Goal: Information Seeking & Learning: Learn about a topic

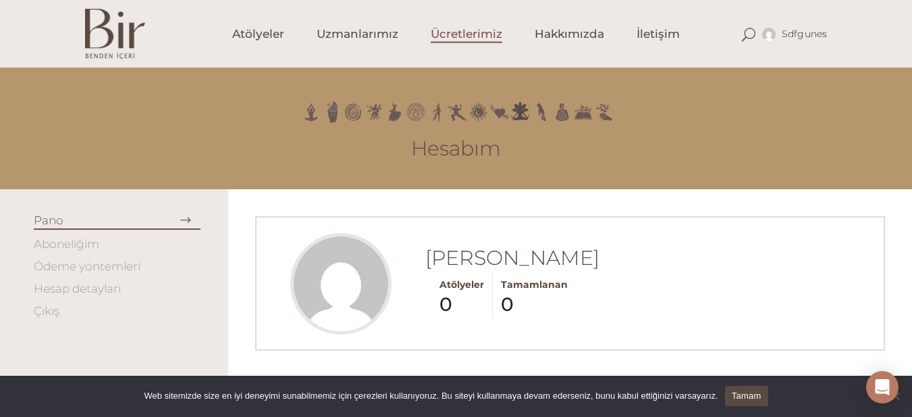
click at [449, 38] on span "Ücretlerimiz" at bounding box center [467, 34] width 72 height 16
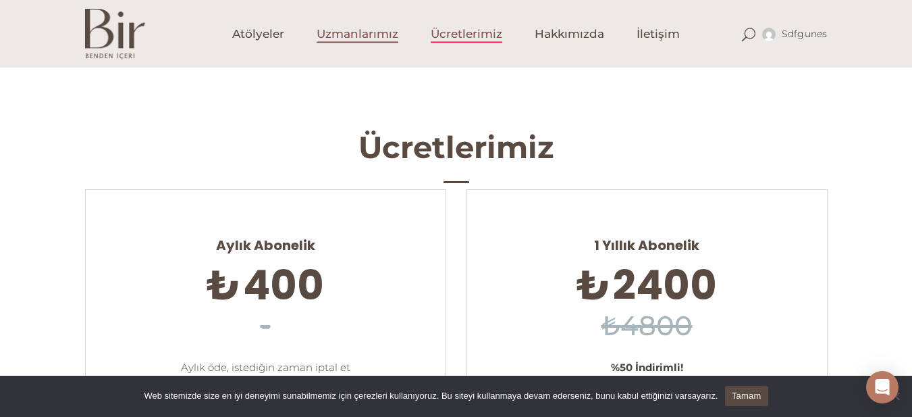
click at [381, 31] on span "Uzmanlarımız" at bounding box center [358, 34] width 82 height 16
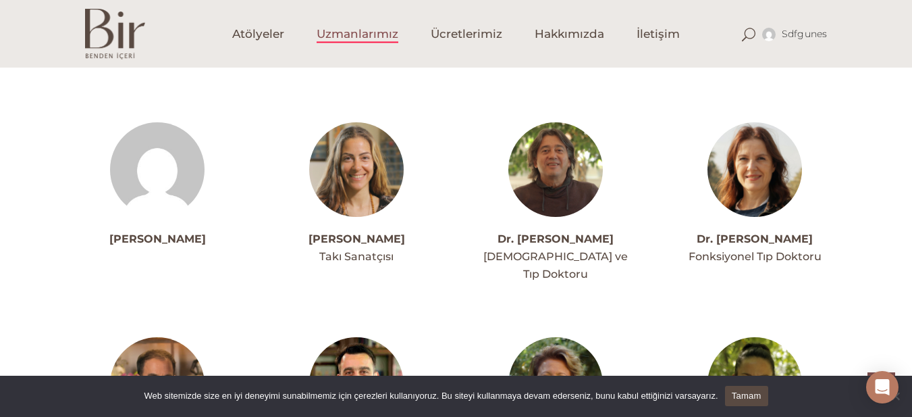
scroll to position [1196, 0]
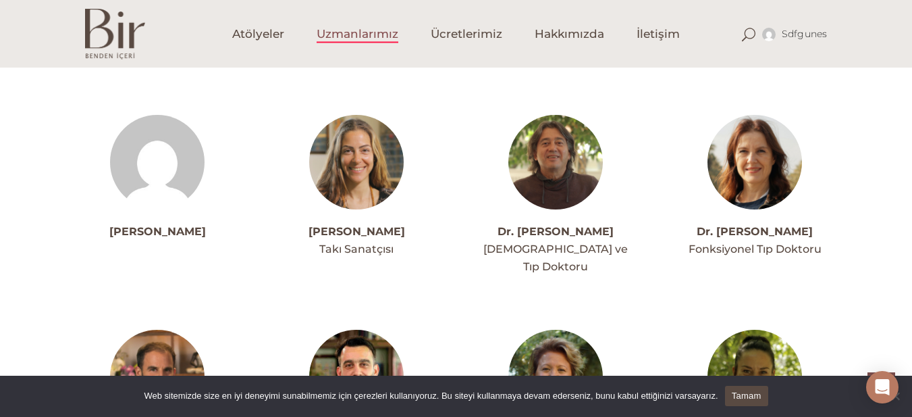
click at [360, 149] on img at bounding box center [356, 162] width 95 height 95
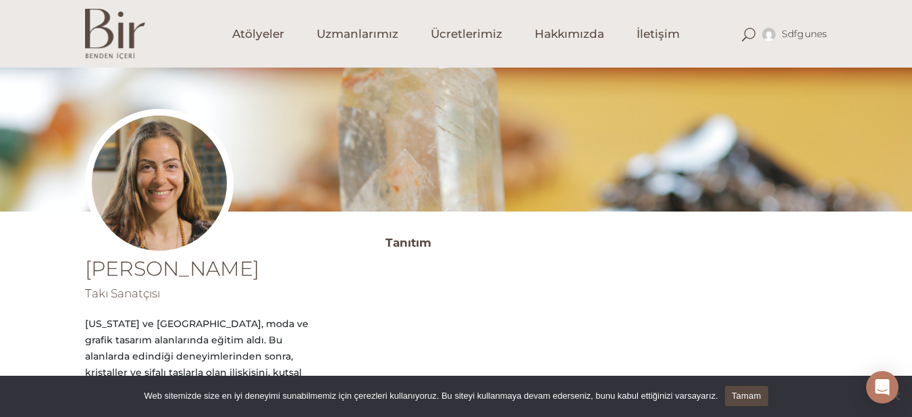
scroll to position [18, 0]
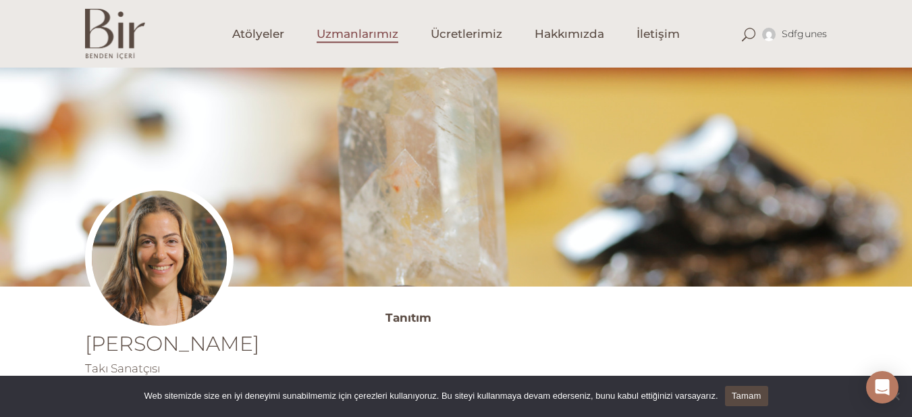
click at [352, 32] on span "Uzmanlarımız" at bounding box center [358, 34] width 82 height 16
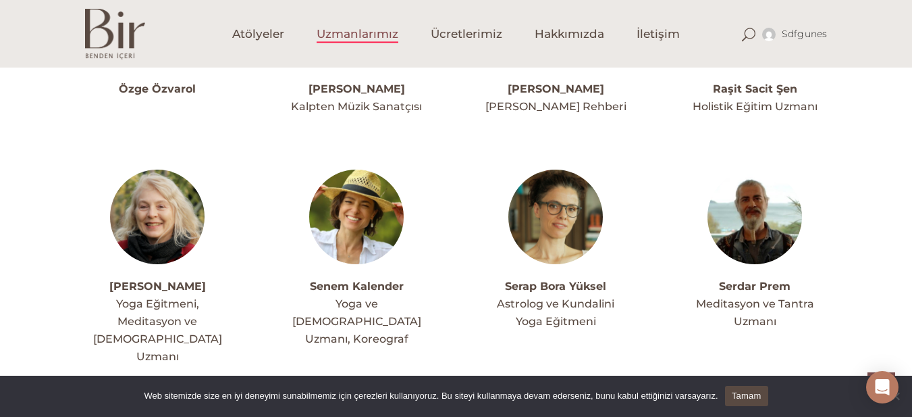
scroll to position [3365, 0]
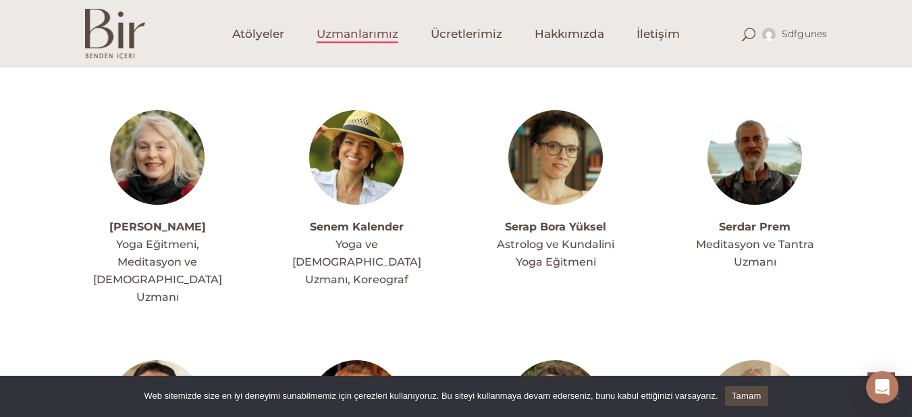
click at [323, 151] on img at bounding box center [356, 157] width 95 height 95
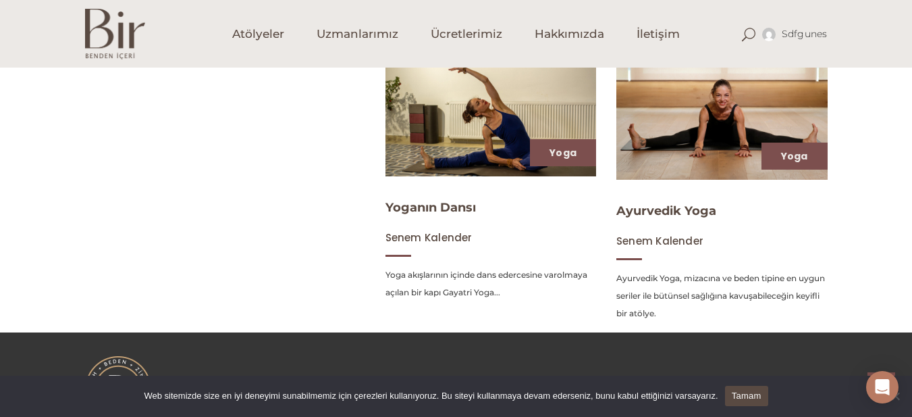
scroll to position [583, 0]
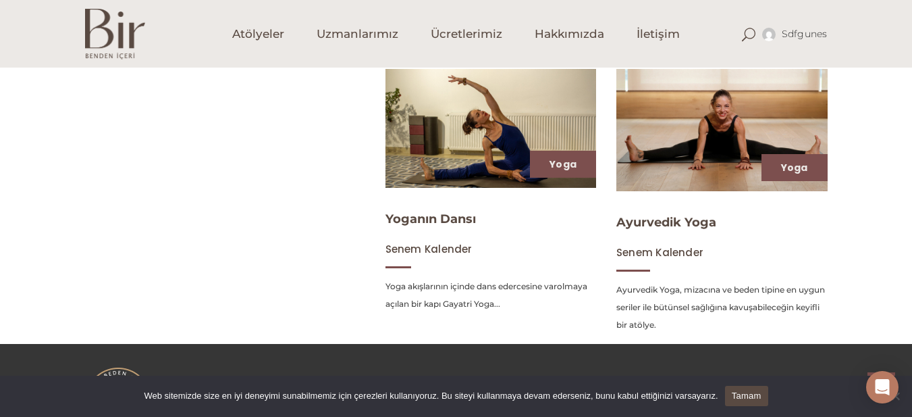
click at [718, 139] on img at bounding box center [721, 130] width 217 height 126
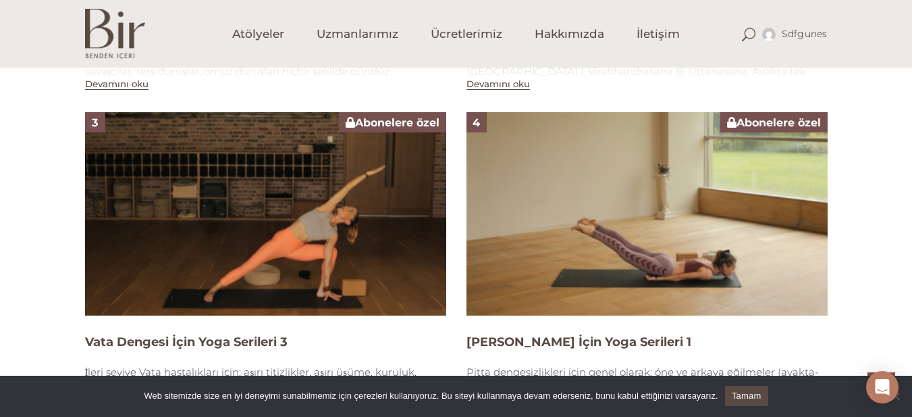
scroll to position [1140, 0]
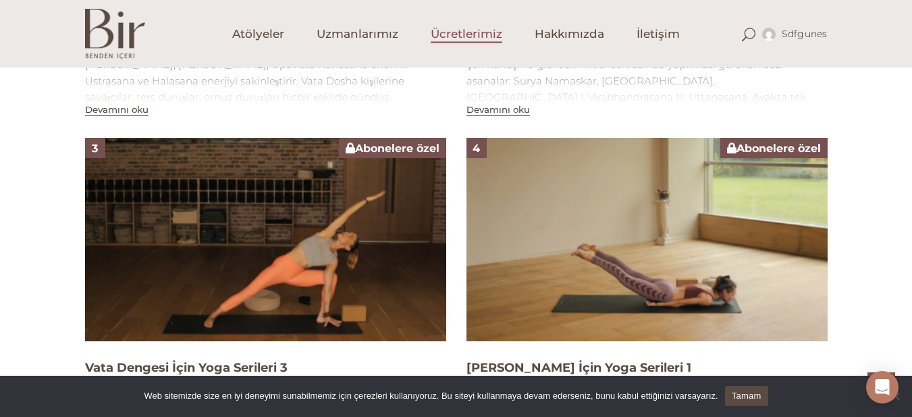
click at [482, 41] on span "Ücretlerimiz" at bounding box center [467, 34] width 72 height 16
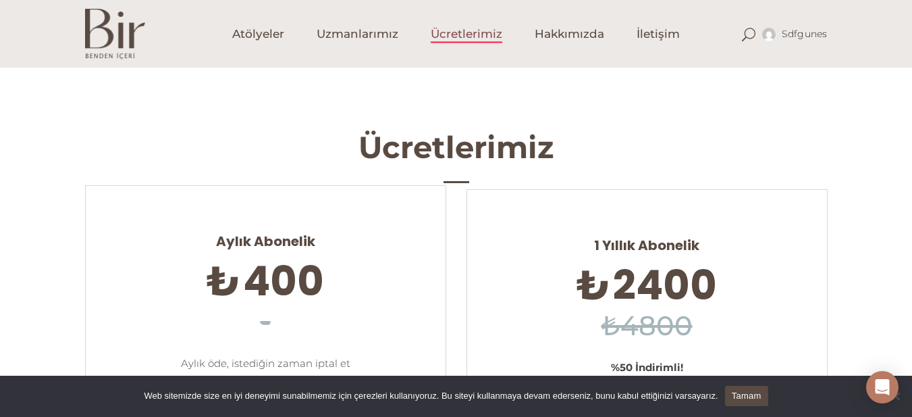
click at [308, 279] on span "400" at bounding box center [283, 280] width 81 height 57
